Goal: Task Accomplishment & Management: Complete application form

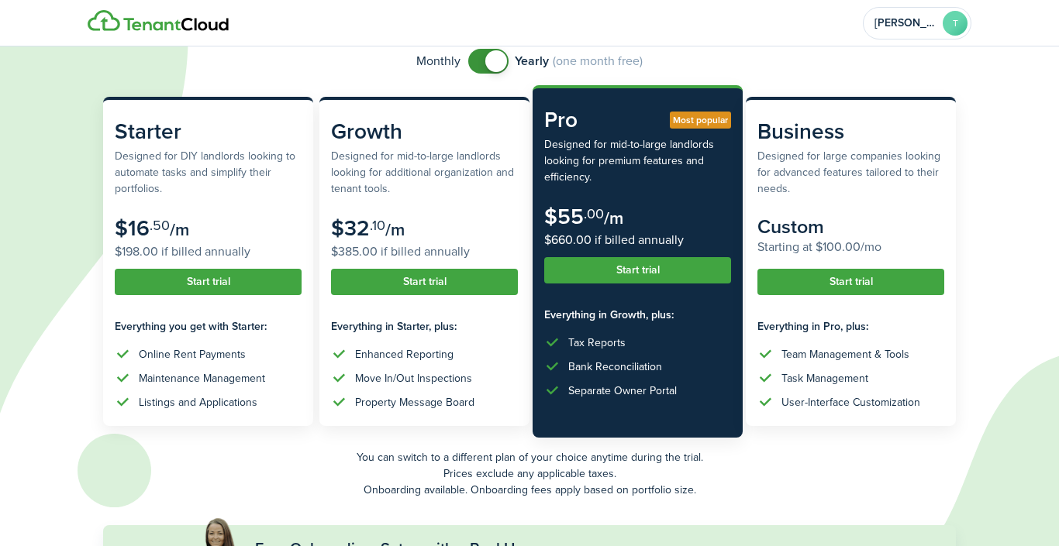
scroll to position [93, 0]
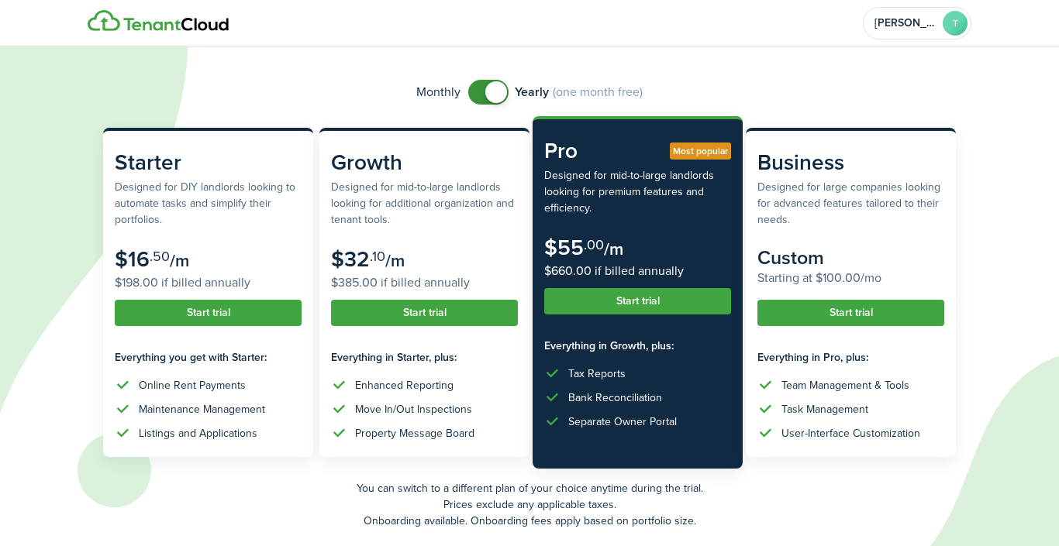
checkbox input "false"
click at [490, 95] on span at bounding box center [496, 92] width 22 height 22
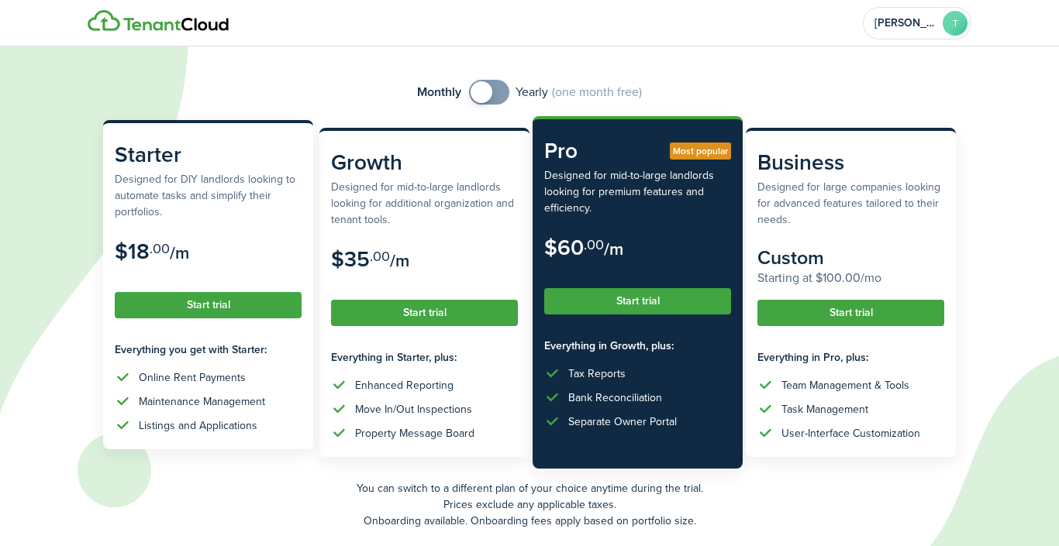
click at [208, 297] on button "Start trial" at bounding box center [208, 305] width 187 height 26
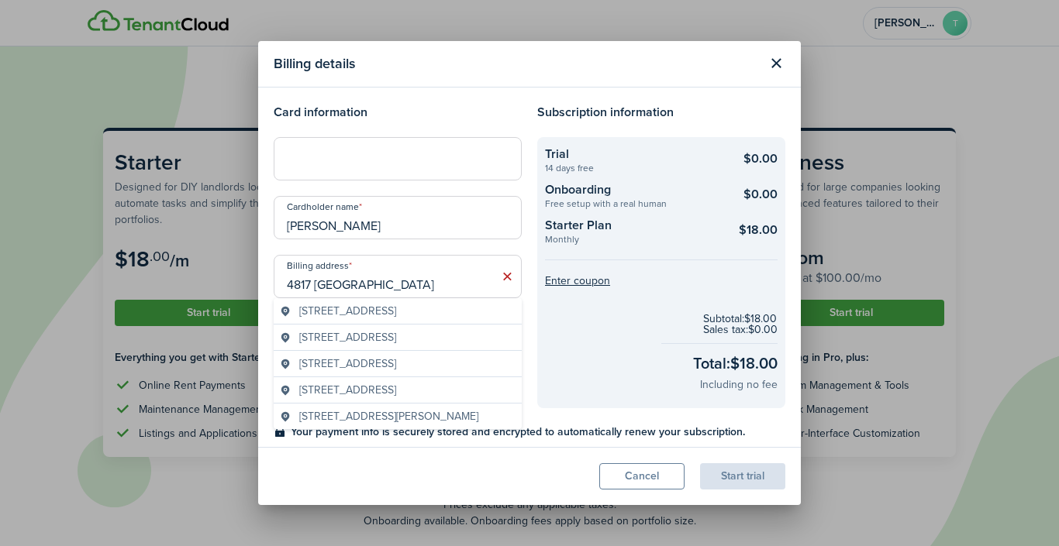
click at [393, 319] on span "[STREET_ADDRESS]" at bounding box center [347, 311] width 97 height 16
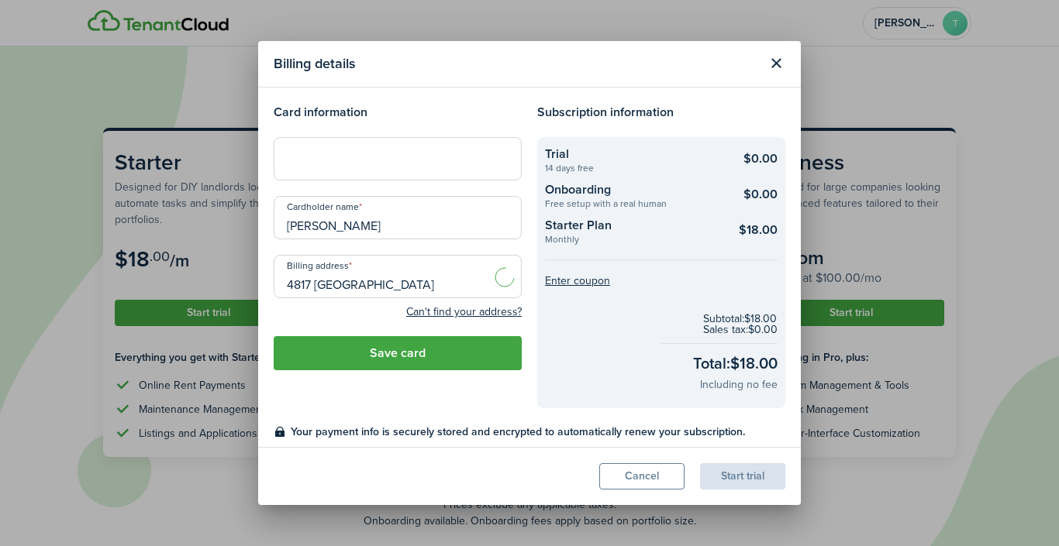
type input "[STREET_ADDRESS]"
click at [432, 353] on button "Save card" at bounding box center [398, 353] width 248 height 34
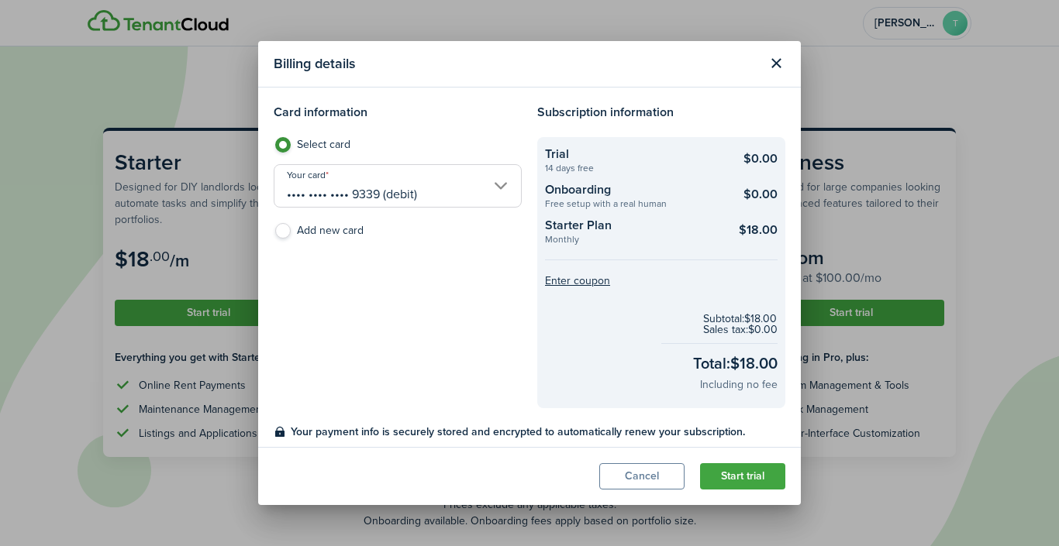
click at [766, 475] on button "Start trial" at bounding box center [742, 476] width 85 height 26
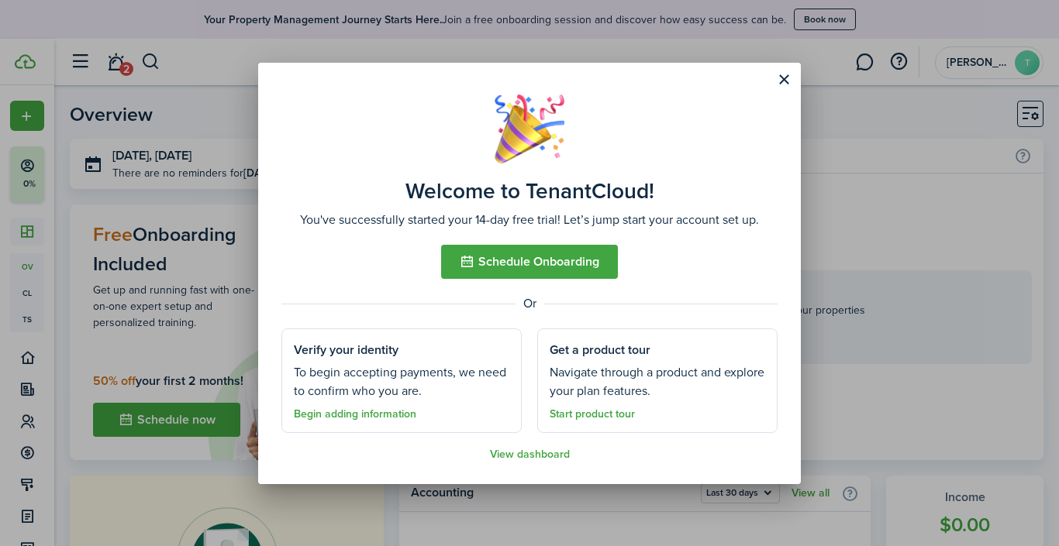
click at [325, 412] on link "Begin adding information" at bounding box center [355, 414] width 122 height 12
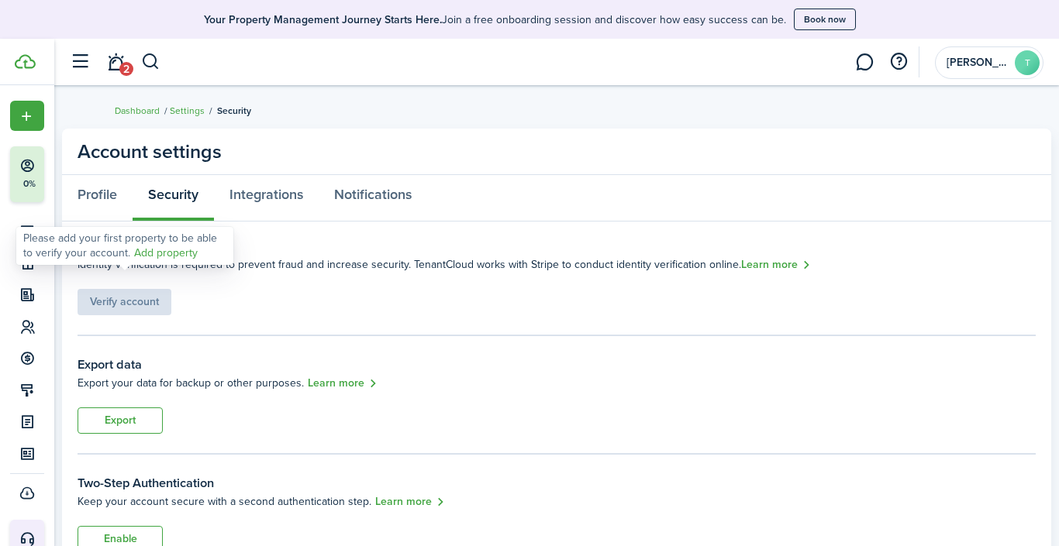
click at [133, 305] on div "Verify account" at bounding box center [124, 295] width 94 height 42
click at [159, 257] on link "Add property" at bounding box center [166, 253] width 64 height 16
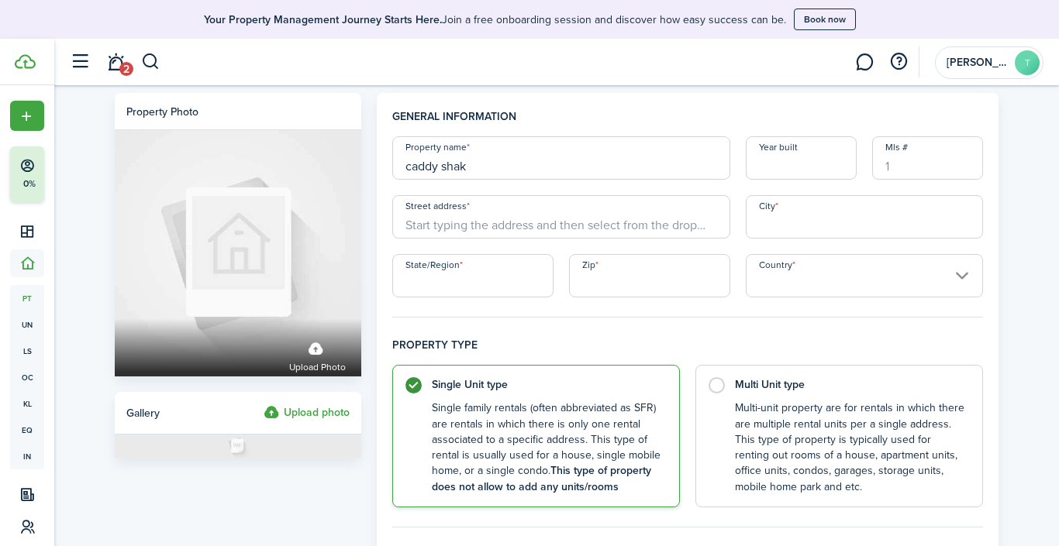
type input "caddy shak"
type input "2007"
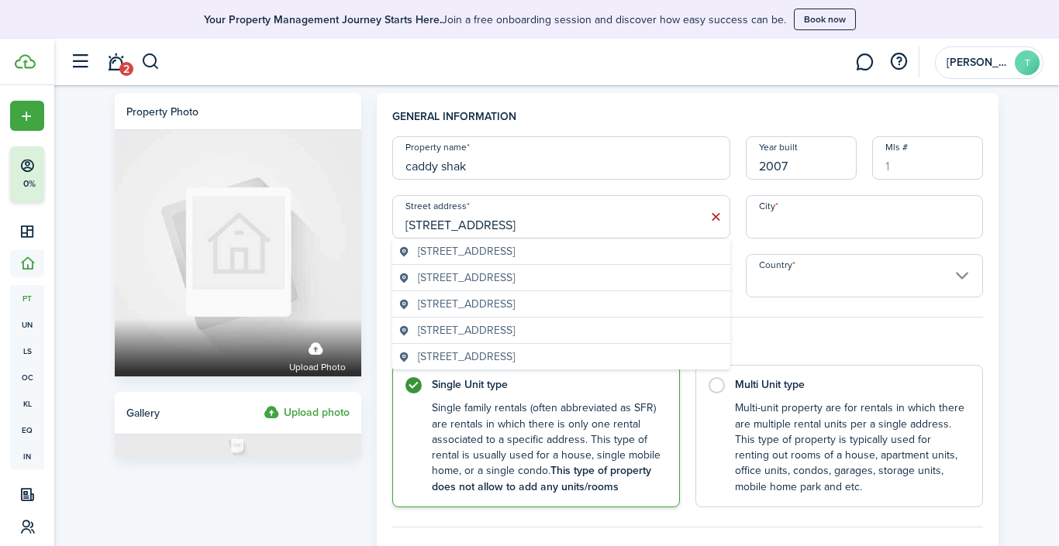
click at [515, 253] on span "[STREET_ADDRESS]" at bounding box center [466, 251] width 97 height 16
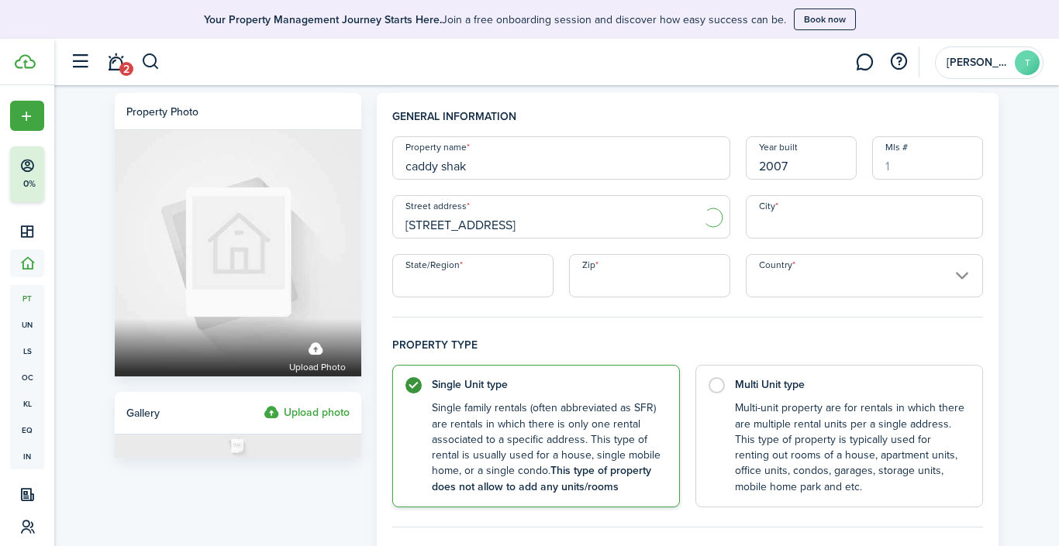
type input "[STREET_ADDRESS]"
type input "[GEOGRAPHIC_DATA]"
type input "SC"
type input "29585"
type input "[GEOGRAPHIC_DATA]"
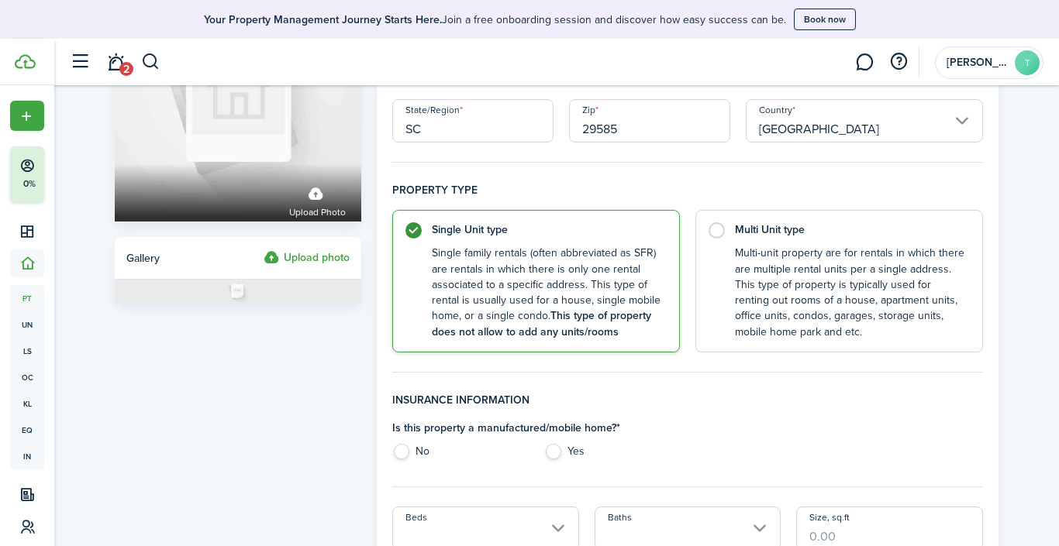
scroll to position [217, 0]
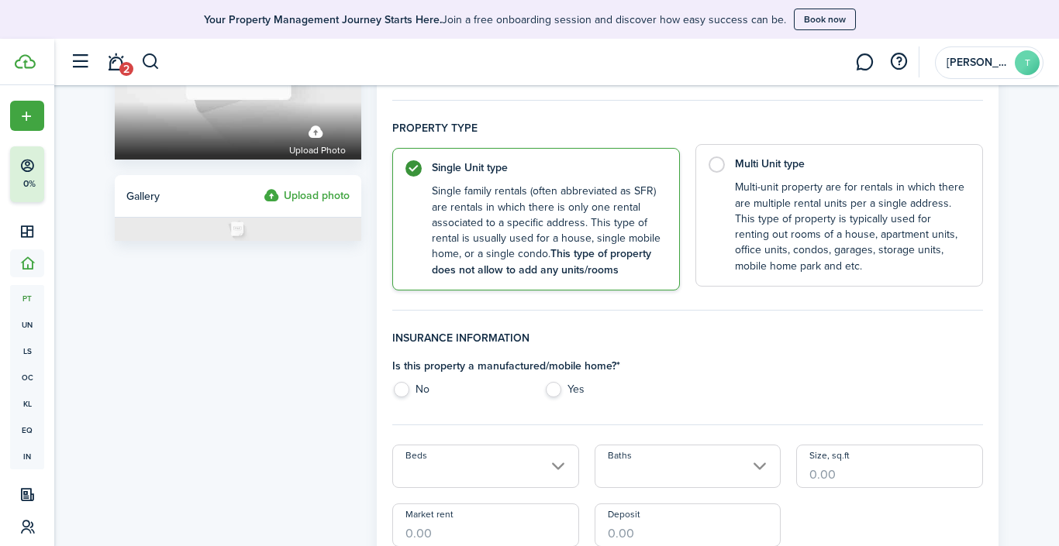
click at [718, 164] on label "Multi Unit type Multi-unit property are for rentals in which there are multiple…" at bounding box center [839, 215] width 288 height 143
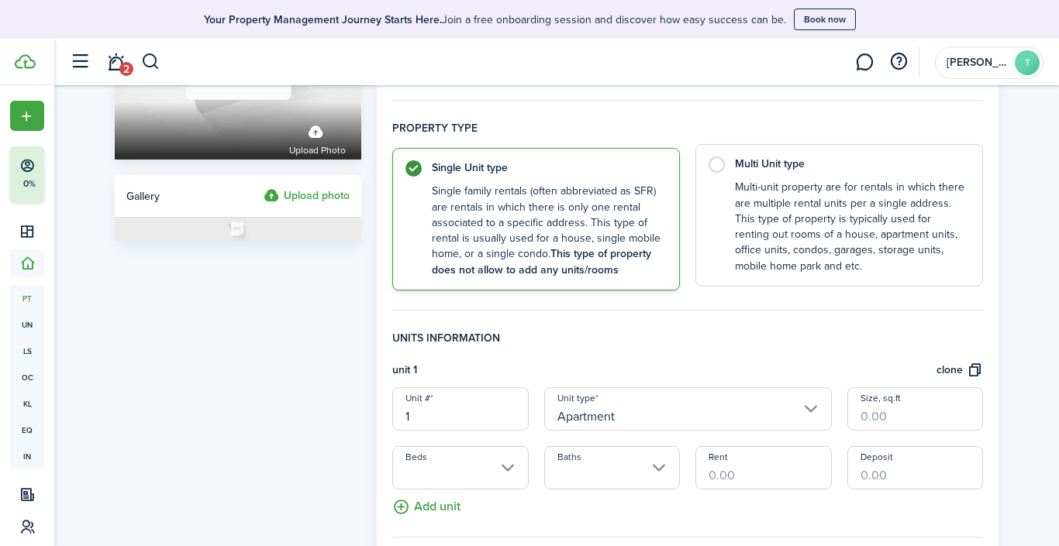
radio input "false"
radio input "true"
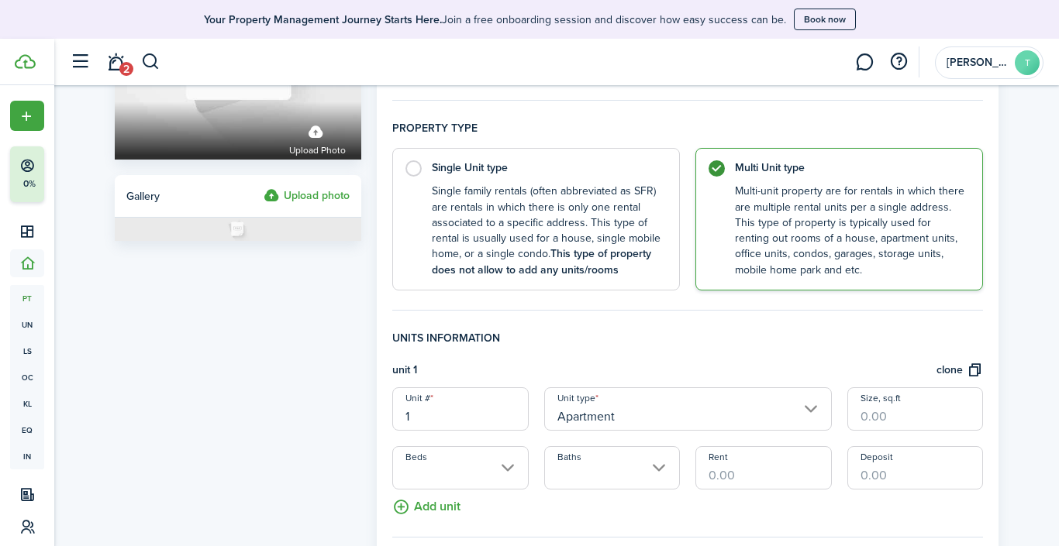
drag, startPoint x: 429, startPoint y: 418, endPoint x: 378, endPoint y: 418, distance: 50.4
click at [378, 418] on panel-main "General information Property name caddy shak Year built 2007 [GEOGRAPHIC_DATA] …" at bounding box center [688, 428] width 622 height 1104
click at [463, 470] on input "Beds" at bounding box center [460, 467] width 136 height 43
type input "17b"
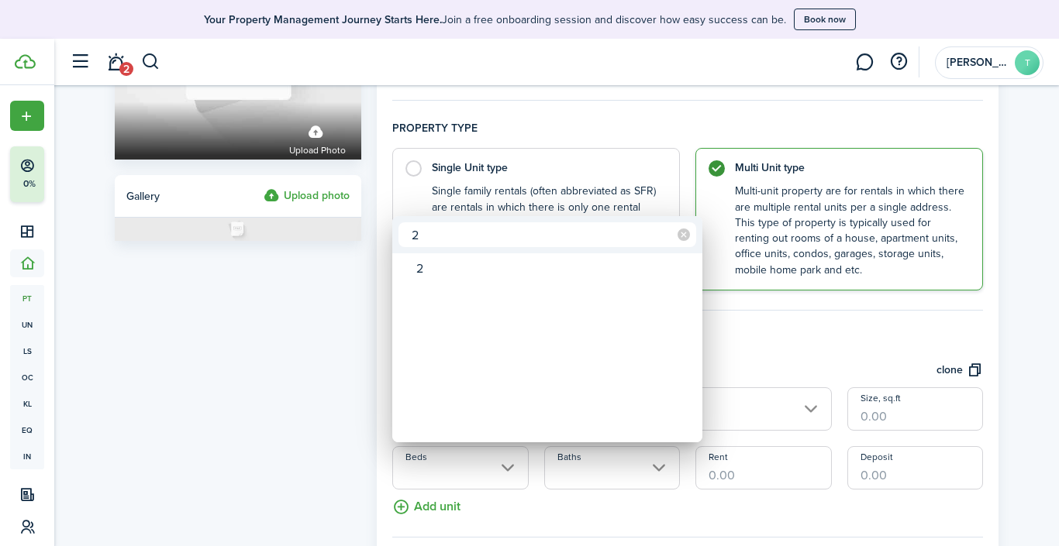
click at [421, 233] on input "2" at bounding box center [547, 234] width 298 height 25
type input "2"
click at [864, 333] on div at bounding box center [529, 273] width 1307 height 794
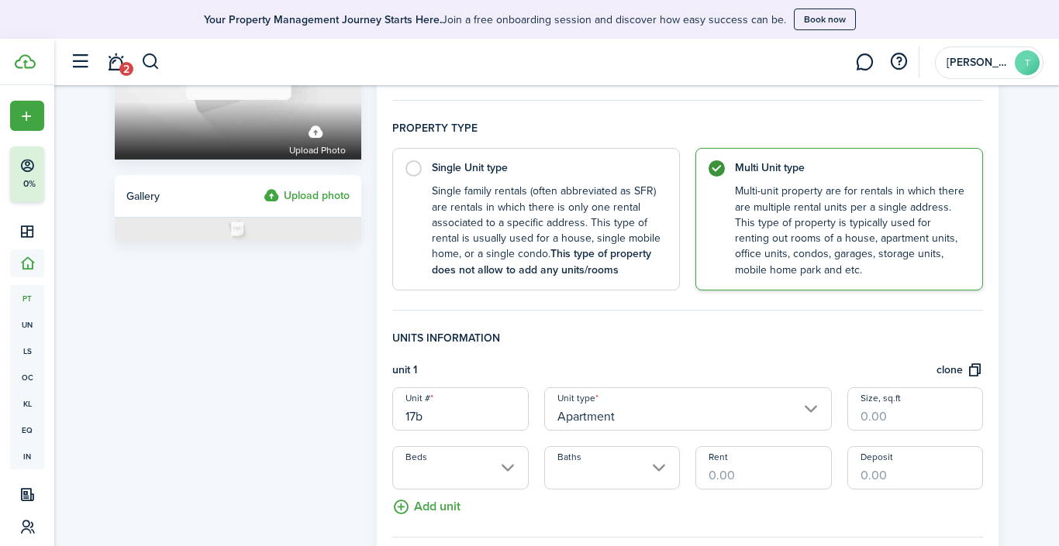
click at [640, 475] on input "Baths" at bounding box center [612, 467] width 136 height 43
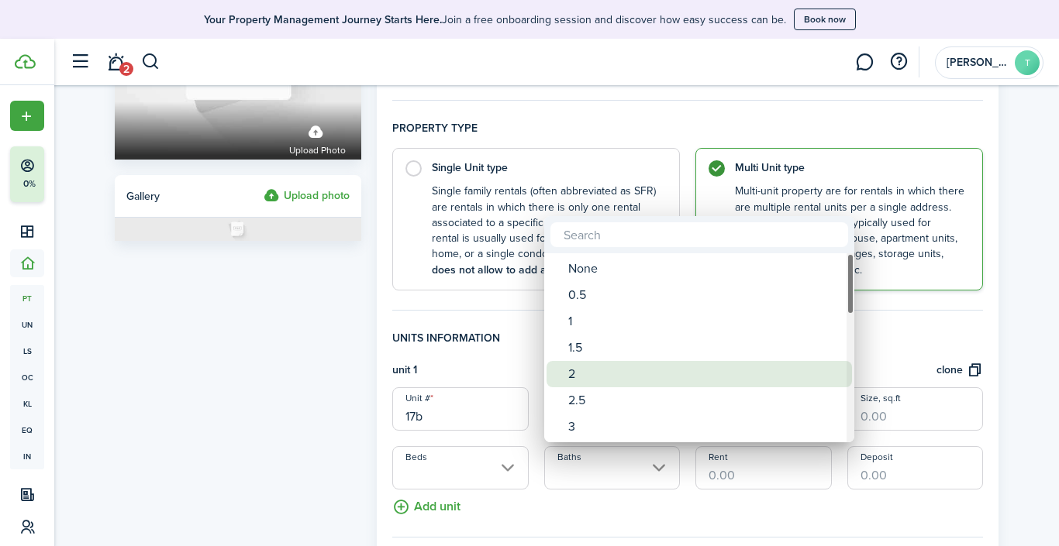
click at [587, 368] on div "2" at bounding box center [705, 374] width 274 height 26
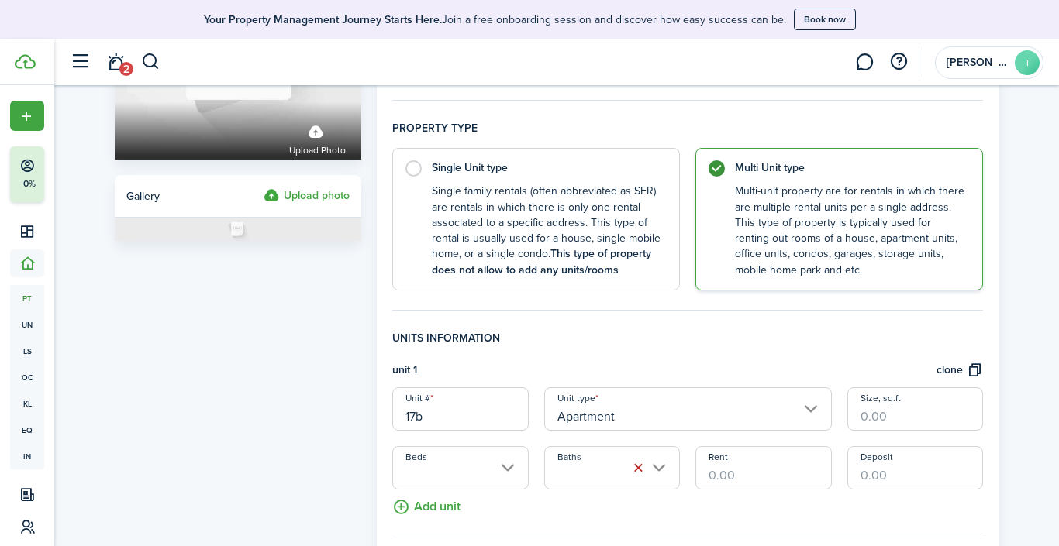
type input "2"
click at [513, 470] on input "Beds" at bounding box center [460, 467] width 136 height 43
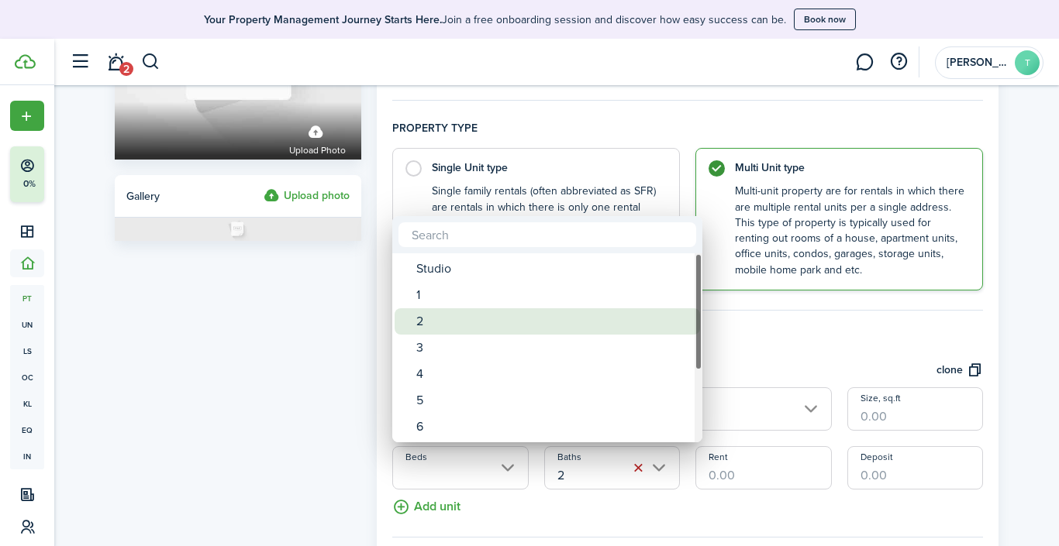
click at [443, 324] on div "2" at bounding box center [553, 321] width 274 height 26
type input "2"
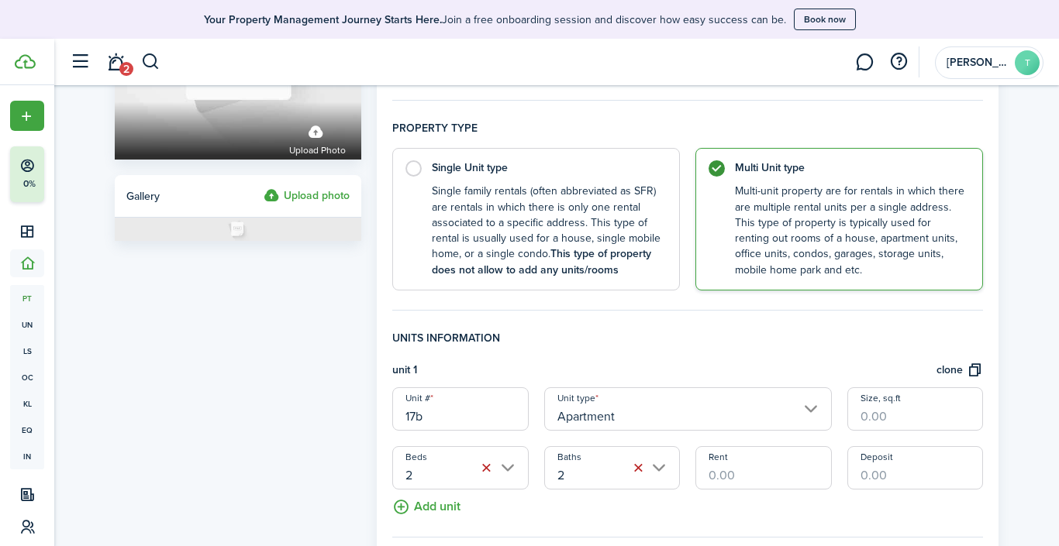
click at [1028, 406] on div "Property photo Upload photo Gallery Upload photo General information Property n…" at bounding box center [556, 427] width 1004 height 1119
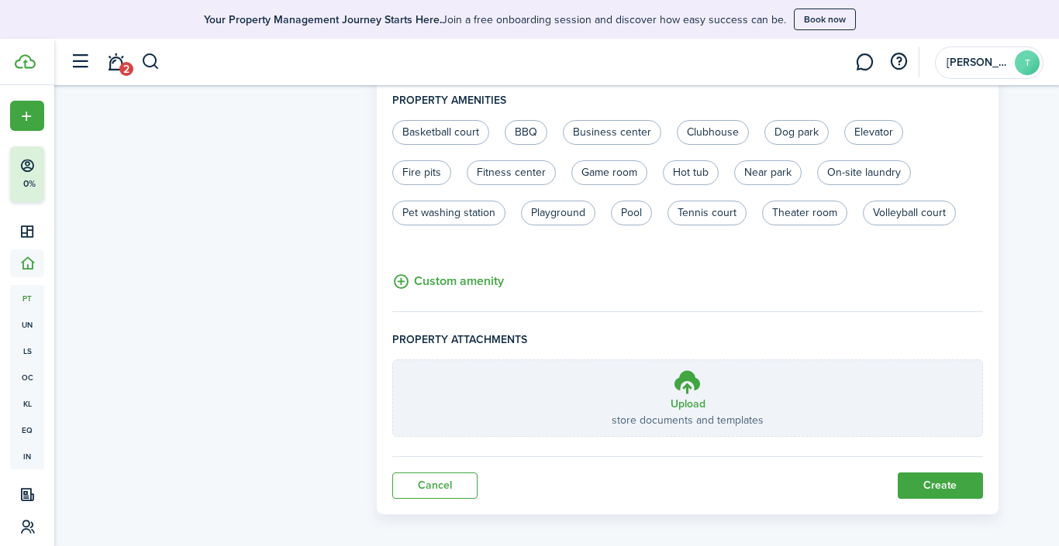
scroll to position [686, 0]
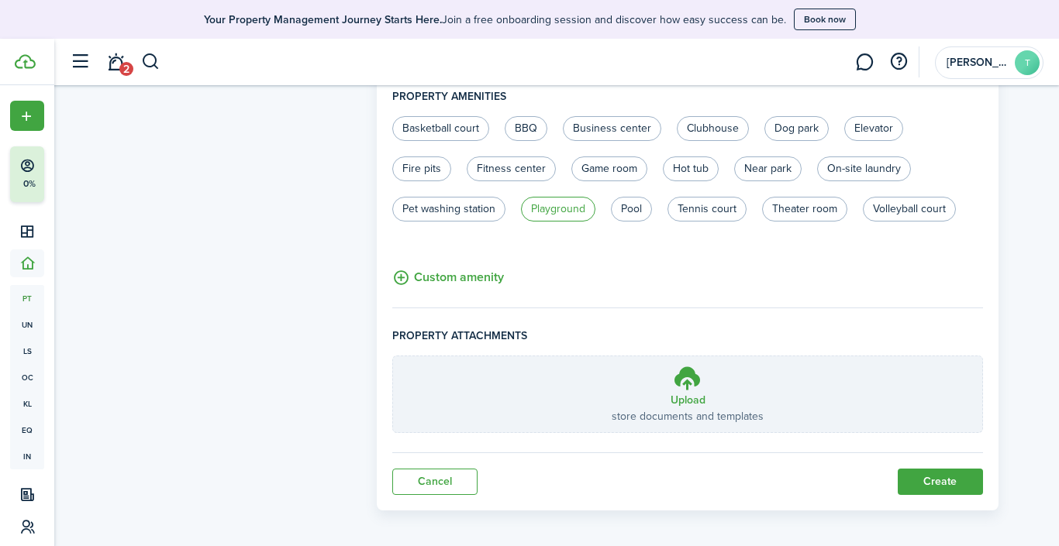
click at [551, 210] on label "Playground" at bounding box center [558, 209] width 74 height 25
radio input "true"
click at [628, 211] on label "Pool" at bounding box center [631, 209] width 41 height 25
radio input "true"
click at [712, 126] on label "Clubhouse" at bounding box center [713, 128] width 72 height 25
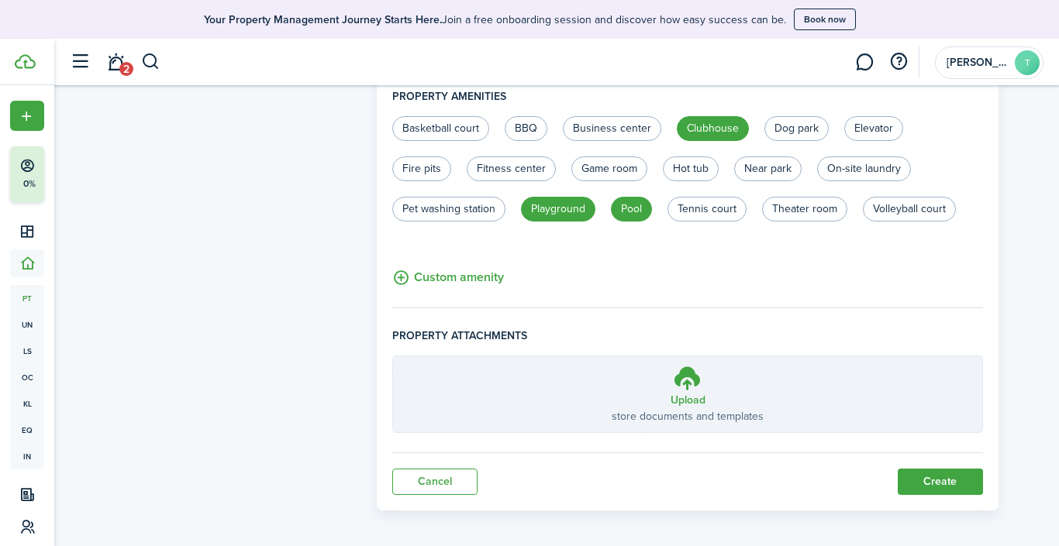
radio input "true"
click at [520, 127] on label "BBQ" at bounding box center [526, 128] width 43 height 25
radio input "true"
click at [443, 122] on label "Basketball court" at bounding box center [440, 128] width 97 height 25
radio input "true"
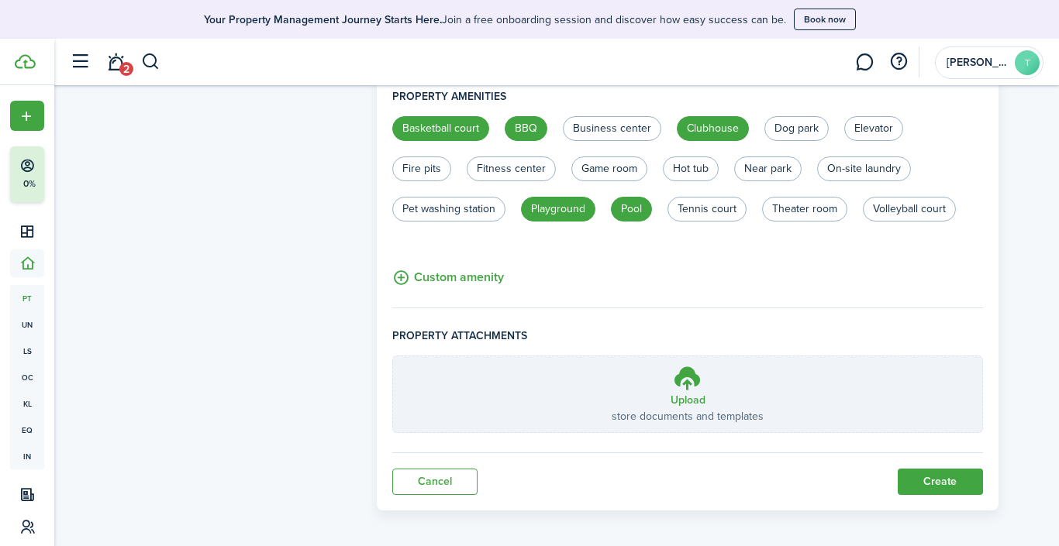
click at [954, 480] on button "Create" at bounding box center [939, 482] width 85 height 26
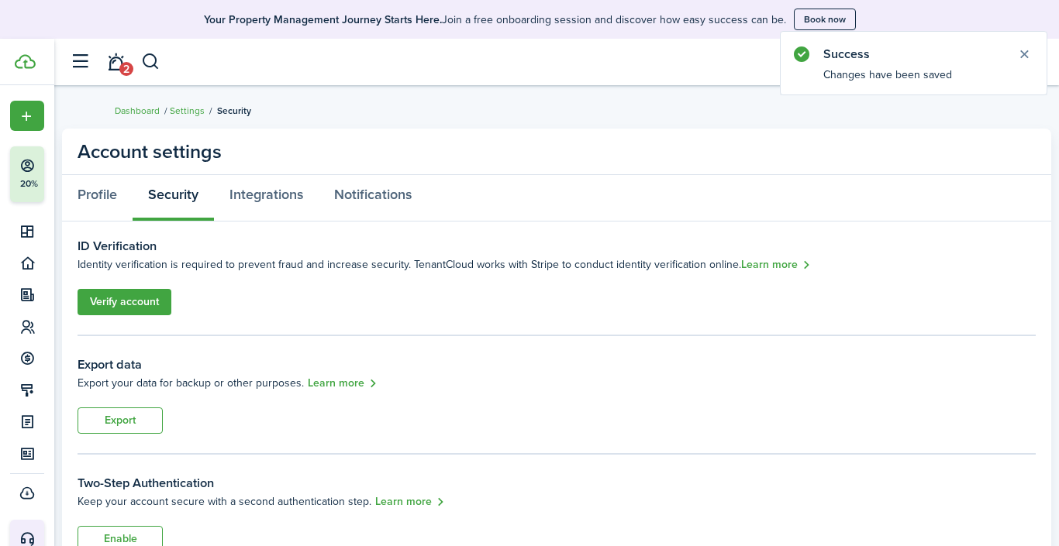
click at [156, 301] on link "Verify account" at bounding box center [124, 302] width 94 height 26
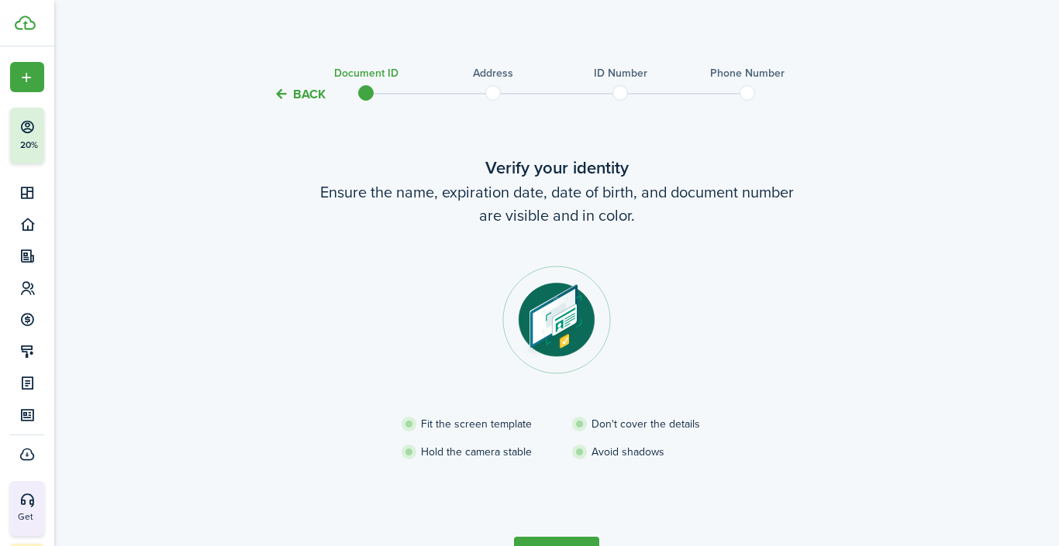
click at [969, 409] on div "Back Document ID Address ID Number Phone Number Verify your identity Ensure the…" at bounding box center [556, 328] width 899 height 549
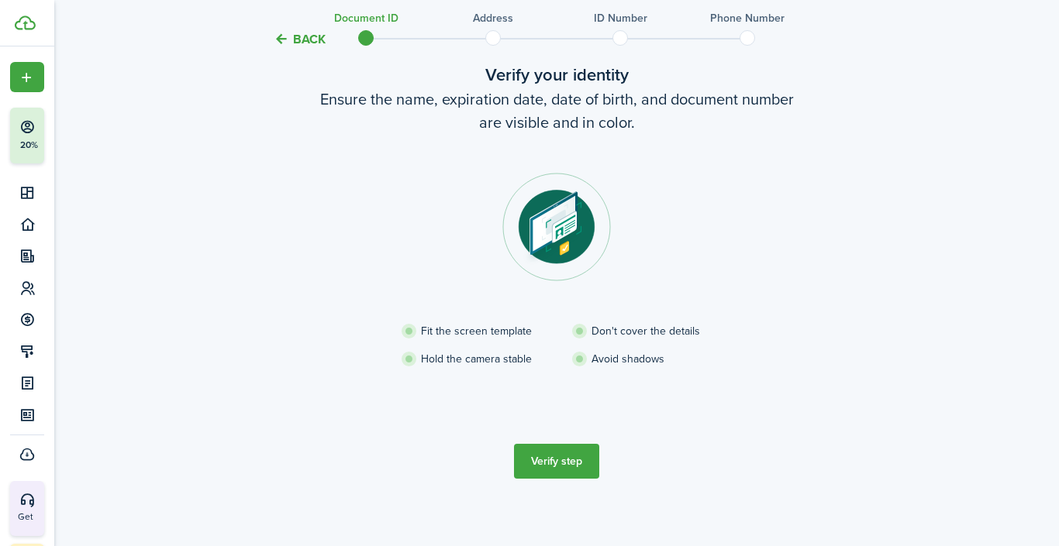
scroll to position [99, 0]
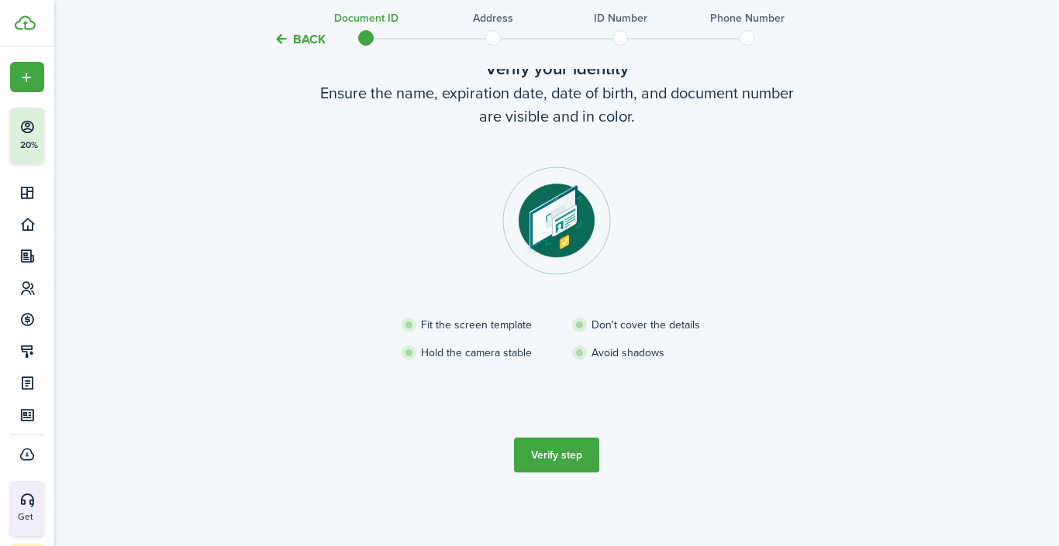
click at [574, 449] on button "Verify step" at bounding box center [556, 455] width 85 height 35
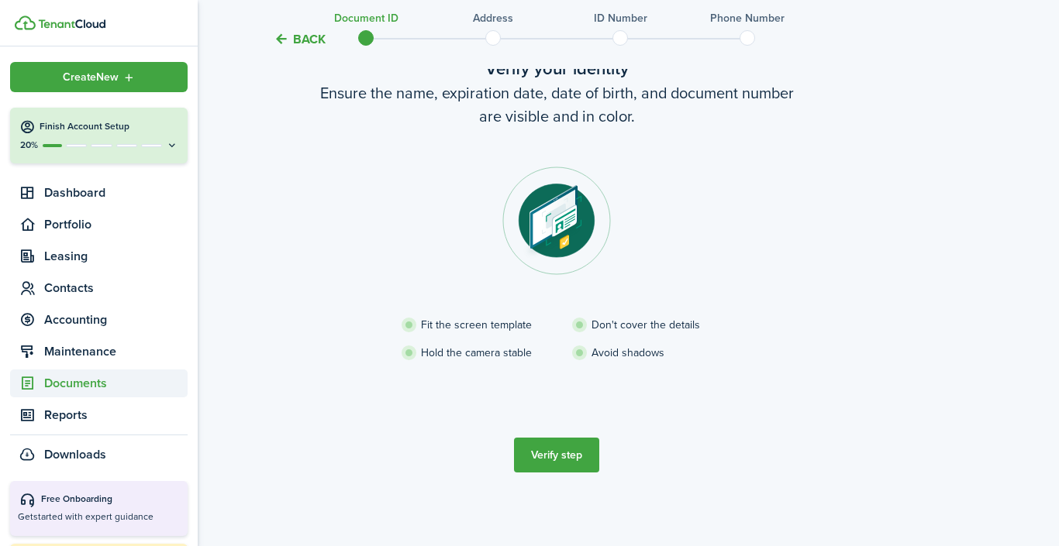
click at [63, 387] on span "Documents" at bounding box center [115, 383] width 143 height 19
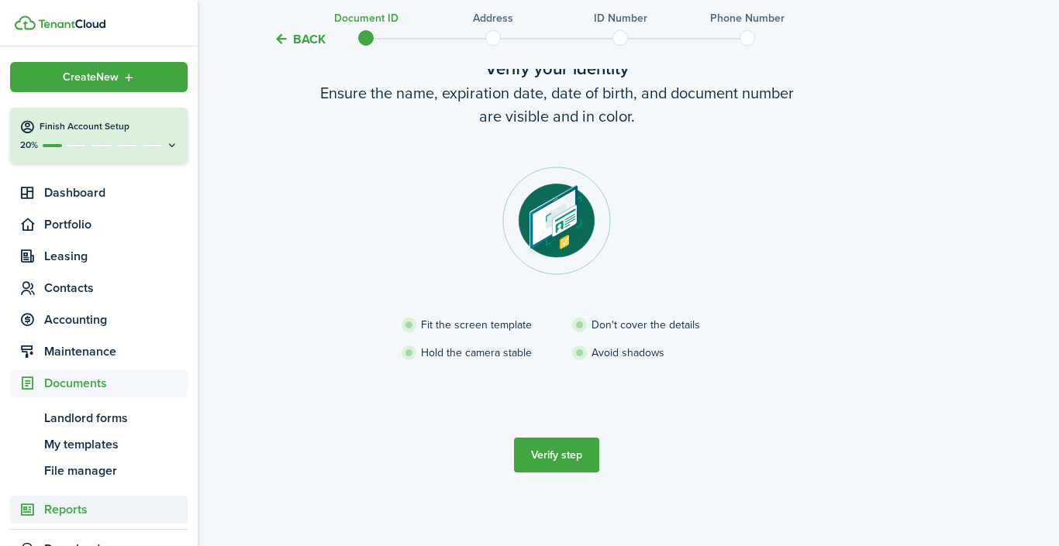
click at [53, 510] on span "Reports" at bounding box center [115, 510] width 143 height 19
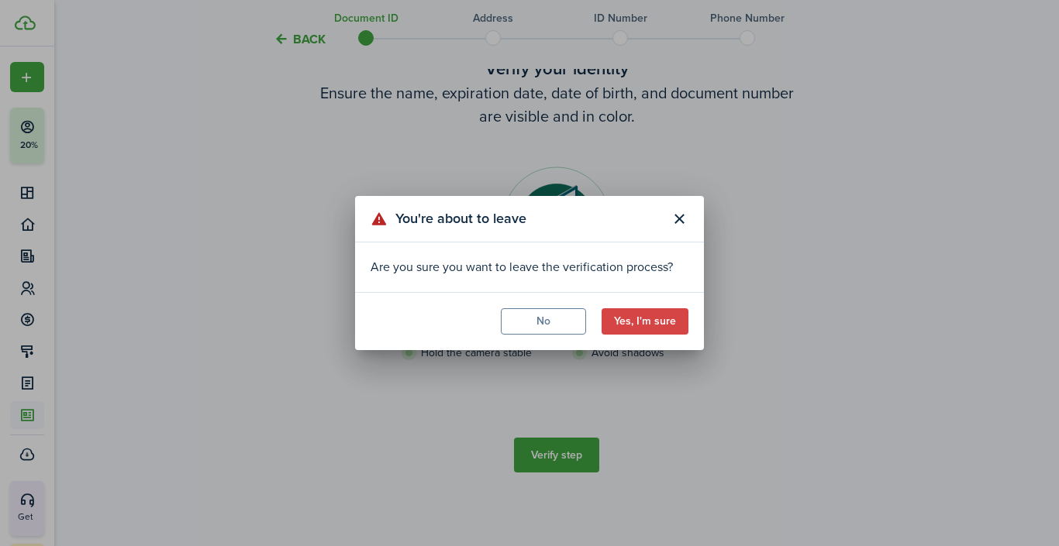
click at [670, 321] on button "Yes, I'm sure" at bounding box center [644, 321] width 87 height 26
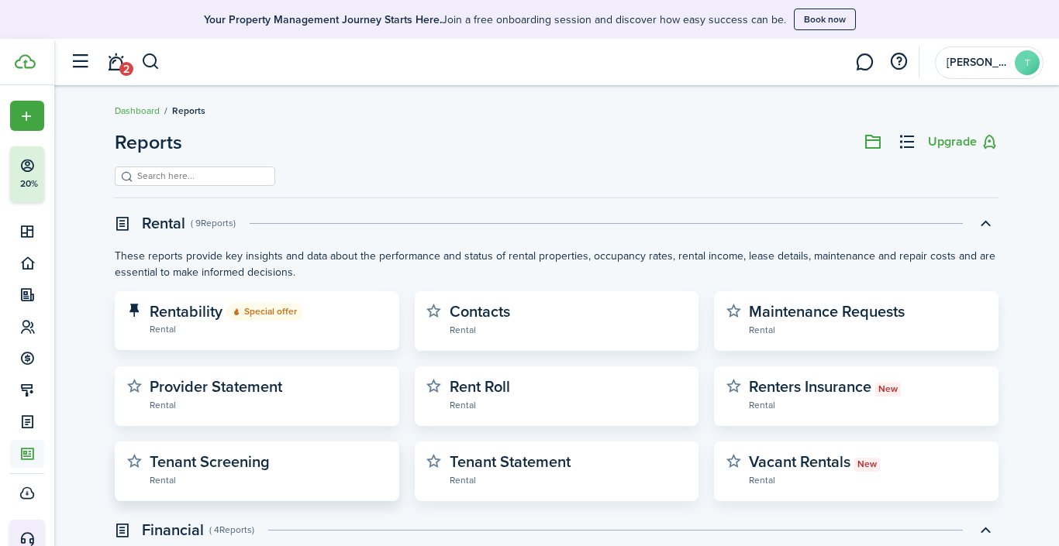
click at [212, 470] on widget-stats-description "Tenant Screening" at bounding box center [210, 461] width 120 height 23
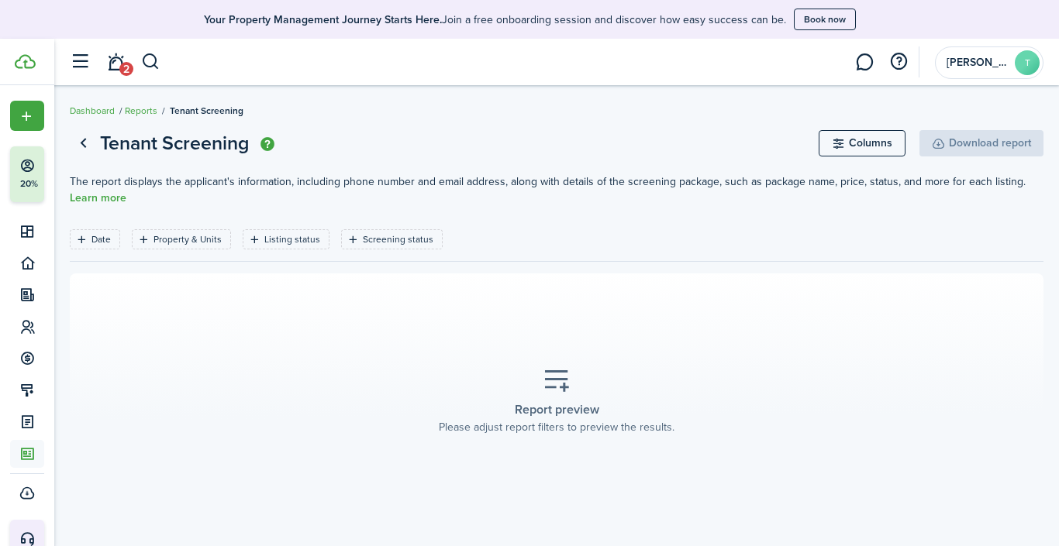
click at [107, 203] on p "The report displays the applicant's information, including phone number and ema…" at bounding box center [556, 190] width 973 height 33
click at [105, 198] on link "Learn more" at bounding box center [98, 198] width 57 height 12
